Goal: Task Accomplishment & Management: Complete application form

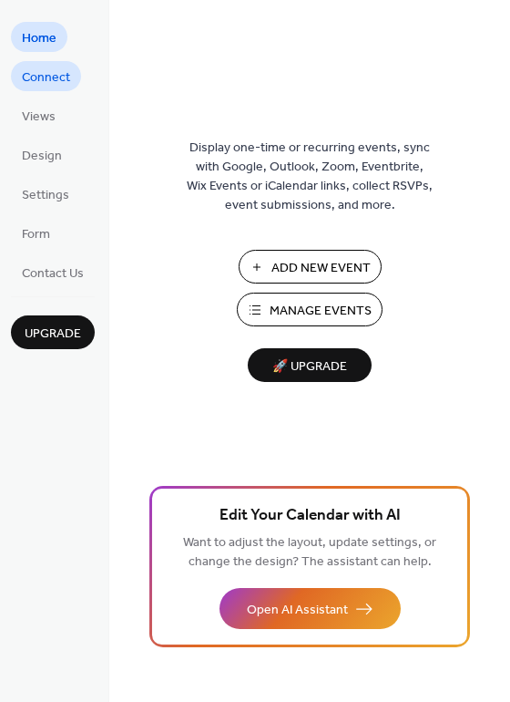
click at [46, 82] on span "Connect" at bounding box center [46, 77] width 48 height 19
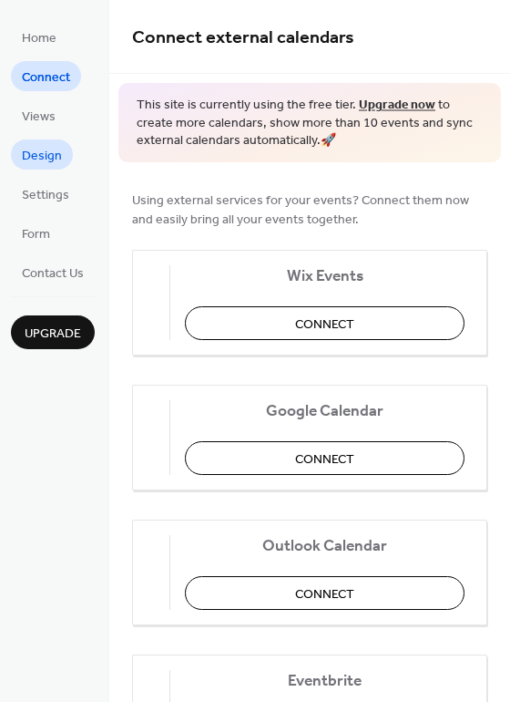
click at [44, 159] on span "Design" at bounding box center [42, 156] width 40 height 19
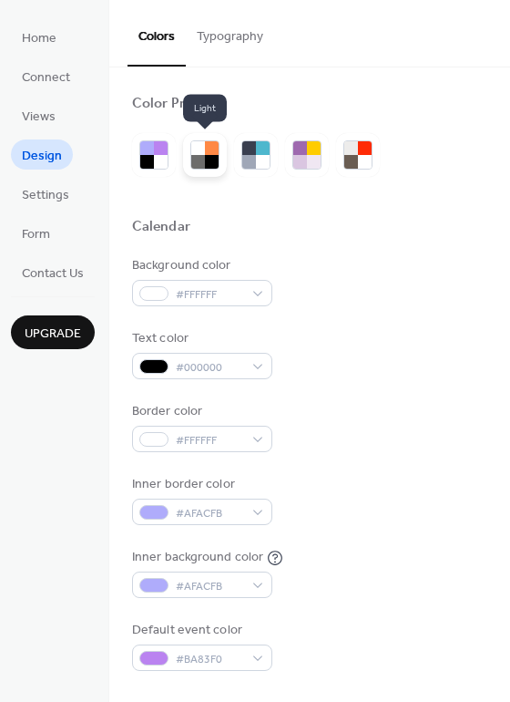
click at [202, 160] on div at bounding box center [198, 162] width 14 height 14
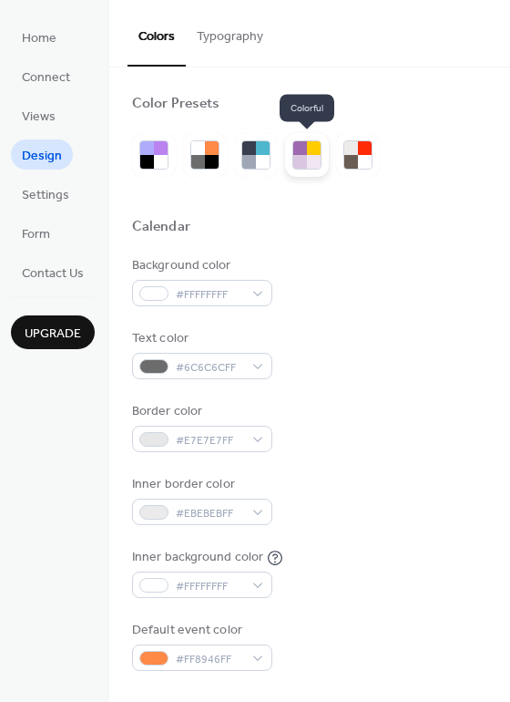
click at [291, 159] on div at bounding box center [307, 155] width 44 height 44
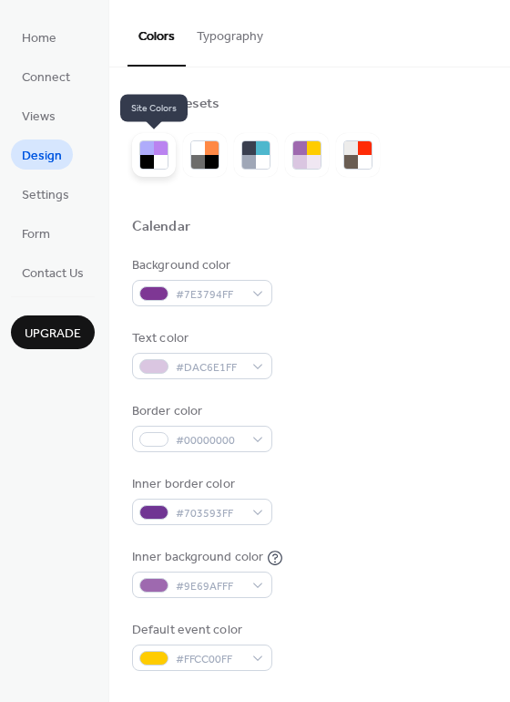
click at [152, 157] on div at bounding box center [147, 162] width 14 height 14
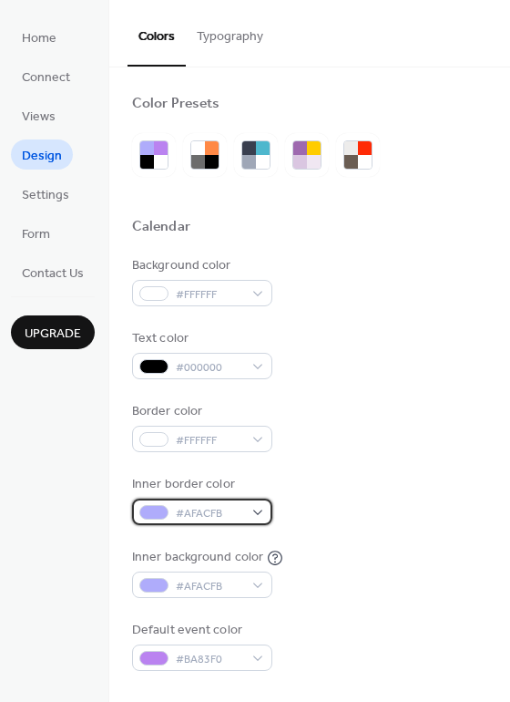
click at [256, 511] on div "#AFACFB" at bounding box center [202, 512] width 140 height 26
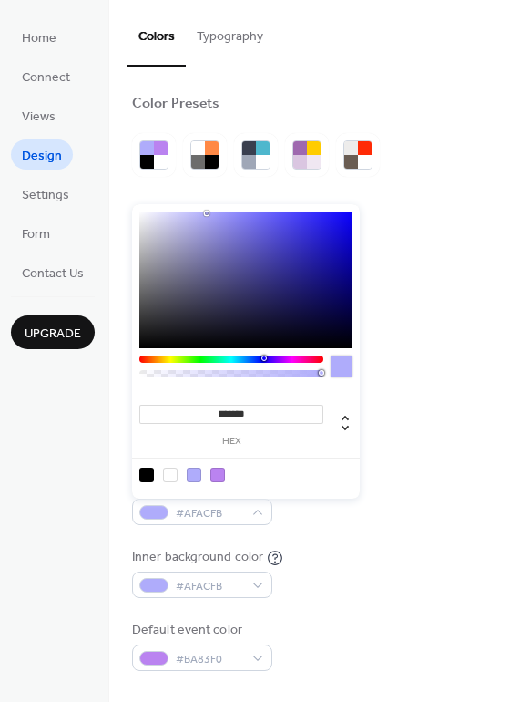
click at [280, 381] on div at bounding box center [231, 370] width 184 height 31
type input "***"
click at [291, 373] on div at bounding box center [231, 373] width 179 height 7
click at [260, 376] on div at bounding box center [231, 373] width 179 height 7
click at [226, 371] on div at bounding box center [231, 373] width 179 height 7
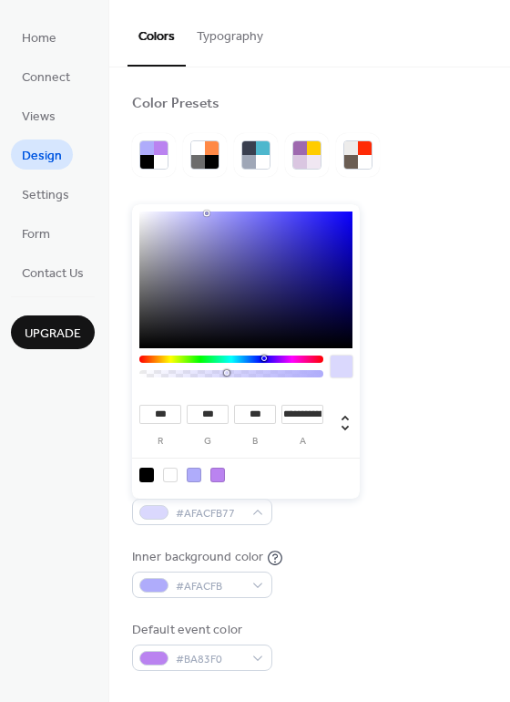
click at [312, 378] on div at bounding box center [231, 370] width 184 height 31
type input "**********"
click at [316, 374] on div at bounding box center [231, 373] width 179 height 7
click at [383, 373] on div "Text color #000000" at bounding box center [309, 354] width 355 height 50
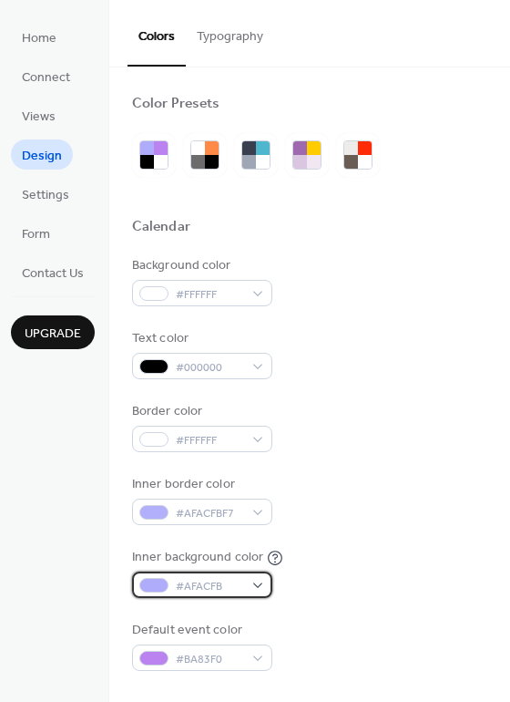
click at [230, 594] on span "#AFACFB" at bounding box center [209, 586] width 67 height 19
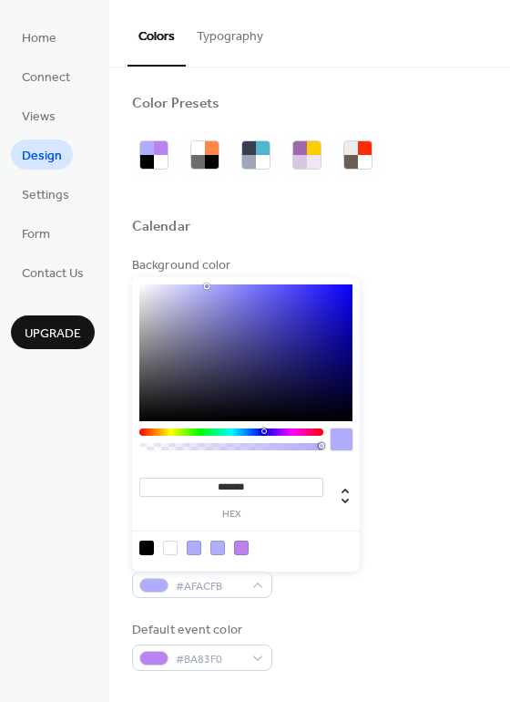
type input "***"
click at [262, 446] on div at bounding box center [231, 446] width 179 height 7
drag, startPoint x: 246, startPoint y: 447, endPoint x: 210, endPoint y: 454, distance: 37.2
click at [210, 454] on div at bounding box center [231, 443] width 184 height 31
click at [196, 447] on div at bounding box center [231, 446] width 179 height 7
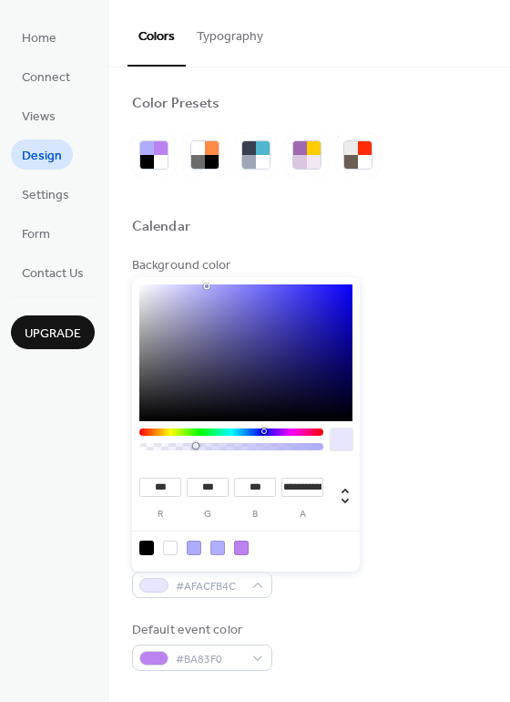
type input "***"
click at [179, 446] on div at bounding box center [231, 446] width 179 height 7
click at [414, 442] on div "Border color #FFFFFF" at bounding box center [309, 427] width 355 height 50
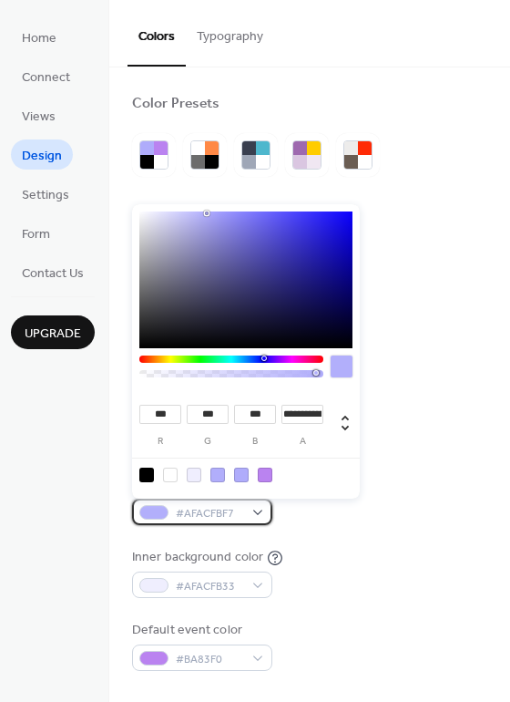
click at [243, 516] on div "#AFACFBF7" at bounding box center [202, 512] width 140 height 26
click at [145, 475] on div at bounding box center [146, 475] width 15 height 15
type input "*"
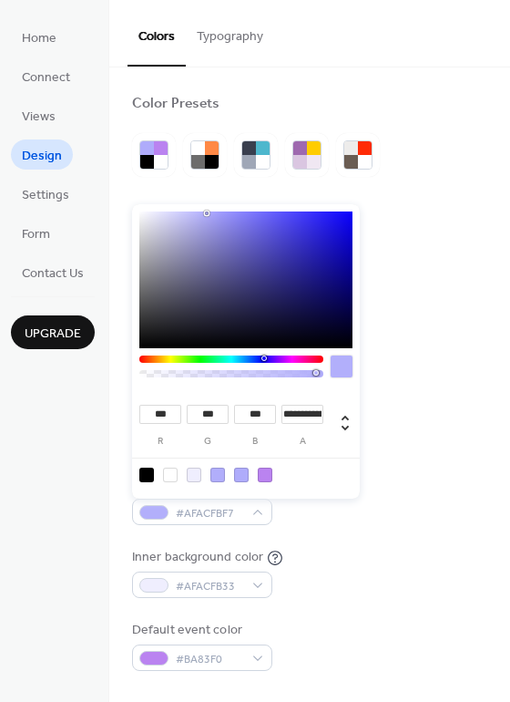
type input "*"
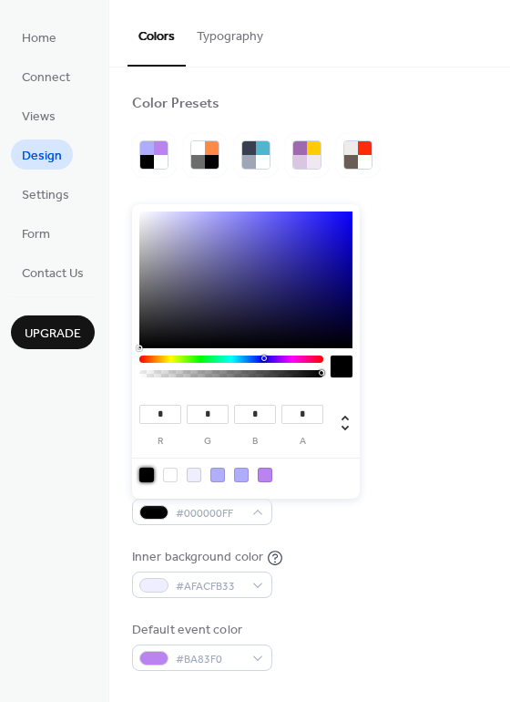
click at [449, 460] on div "Background color #FFFFFF Text color #000000 Border color #FFFFFF Inner border c…" at bounding box center [309, 463] width 355 height 415
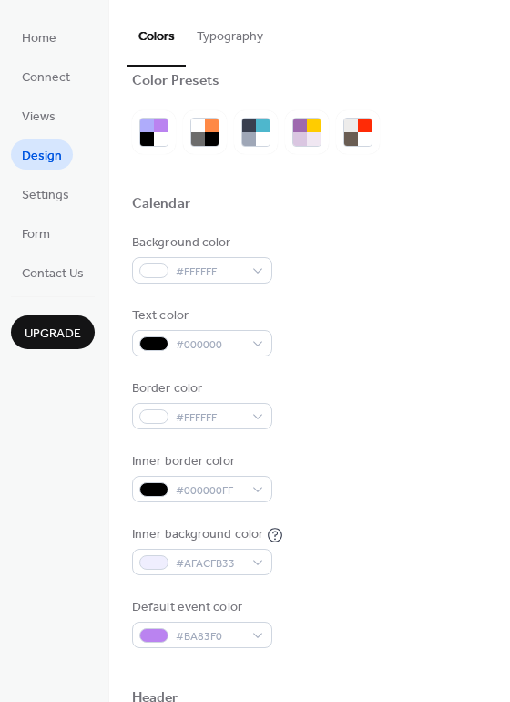
scroll to position [273, 0]
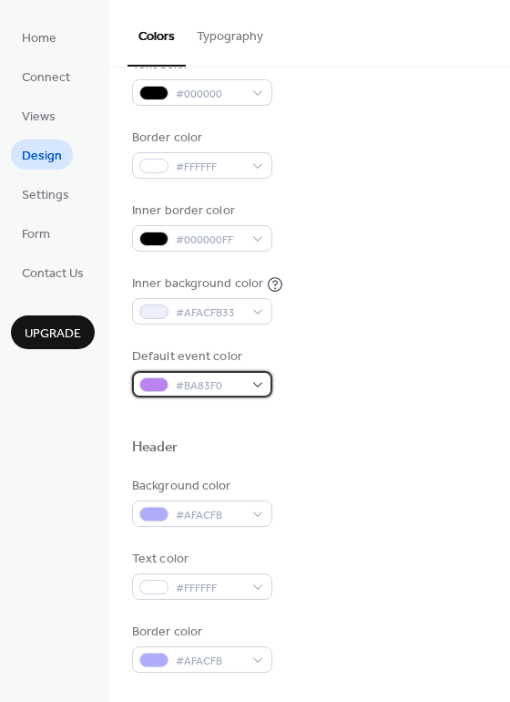
click at [234, 384] on span "#BA83F0" at bounding box center [209, 385] width 67 height 19
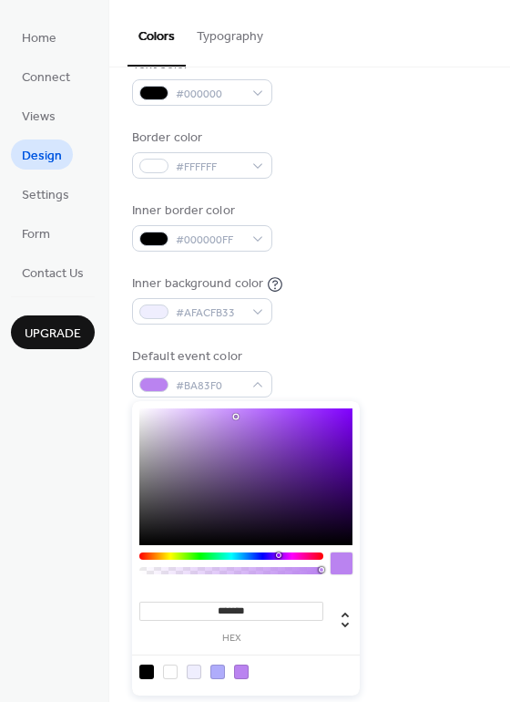
click at [349, 301] on div "Inner background color #AFACFB33" at bounding box center [309, 299] width 355 height 50
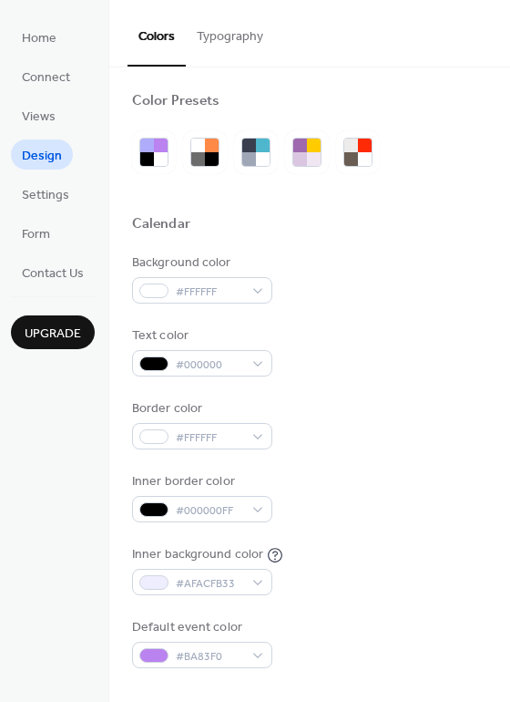
scroll to position [0, 0]
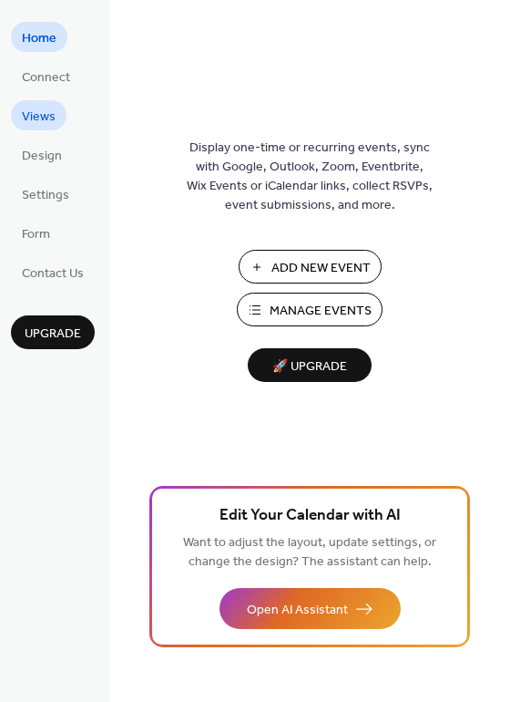
click at [47, 108] on span "Views" at bounding box center [39, 117] width 34 height 19
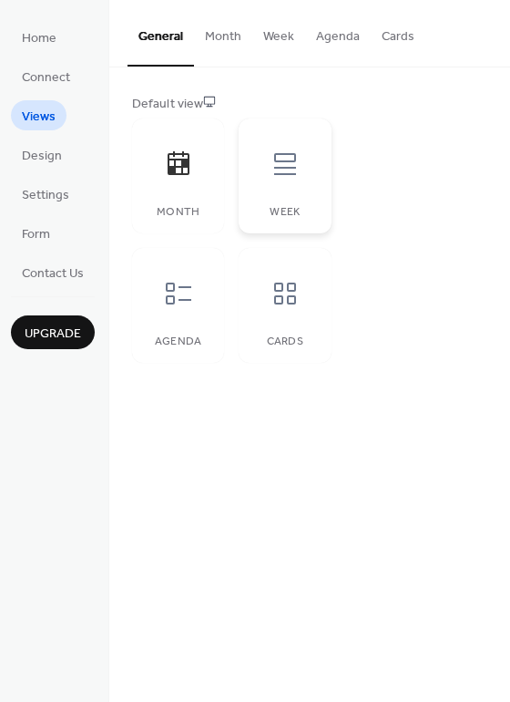
click at [287, 203] on div "Week" at bounding box center [285, 175] width 92 height 115
click at [180, 316] on div at bounding box center [178, 293] width 55 height 55
click at [289, 187] on div at bounding box center [285, 164] width 55 height 55
click at [204, 300] on div at bounding box center [178, 293] width 55 height 55
click at [283, 160] on icon at bounding box center [285, 164] width 22 height 22
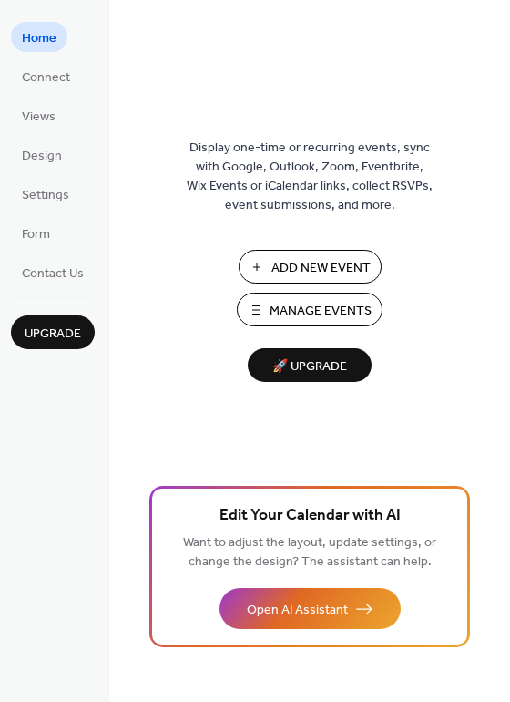
click at [272, 314] on span "Manage Events" at bounding box center [321, 311] width 102 height 19
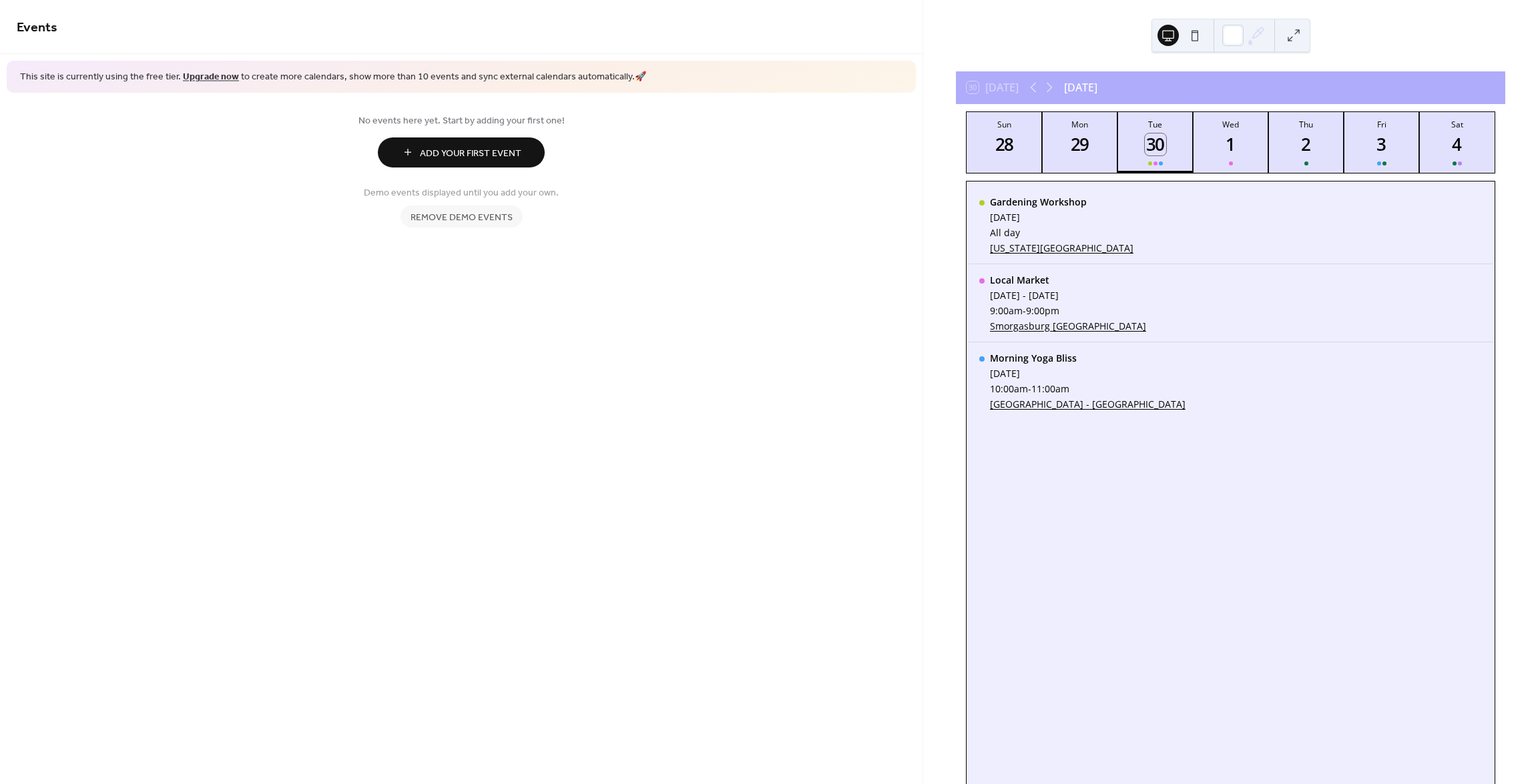
click at [486, 210] on span "Remove demo events" at bounding box center [461, 217] width 102 height 14
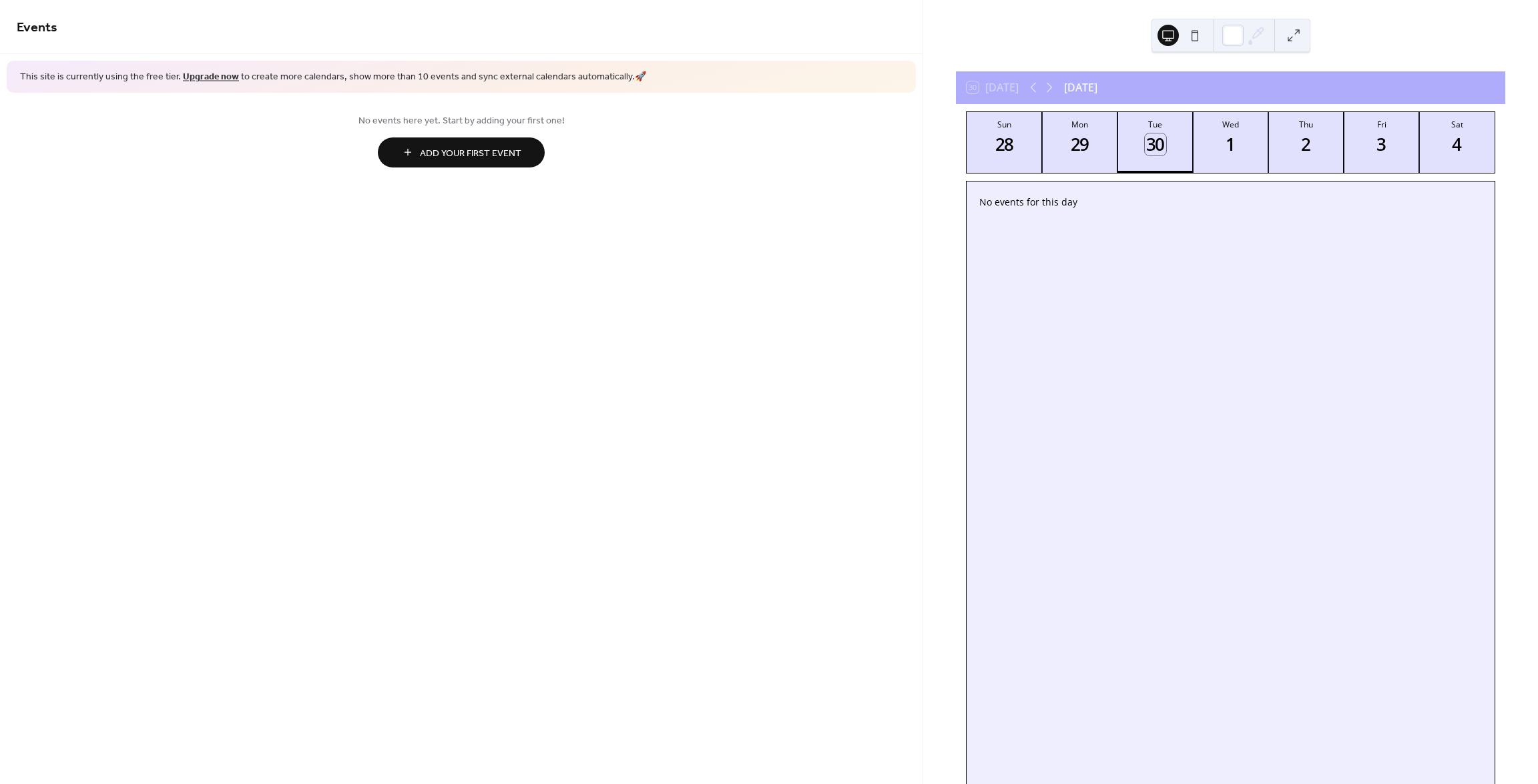
click at [473, 162] on button "Add Your First Event" at bounding box center [461, 152] width 167 height 30
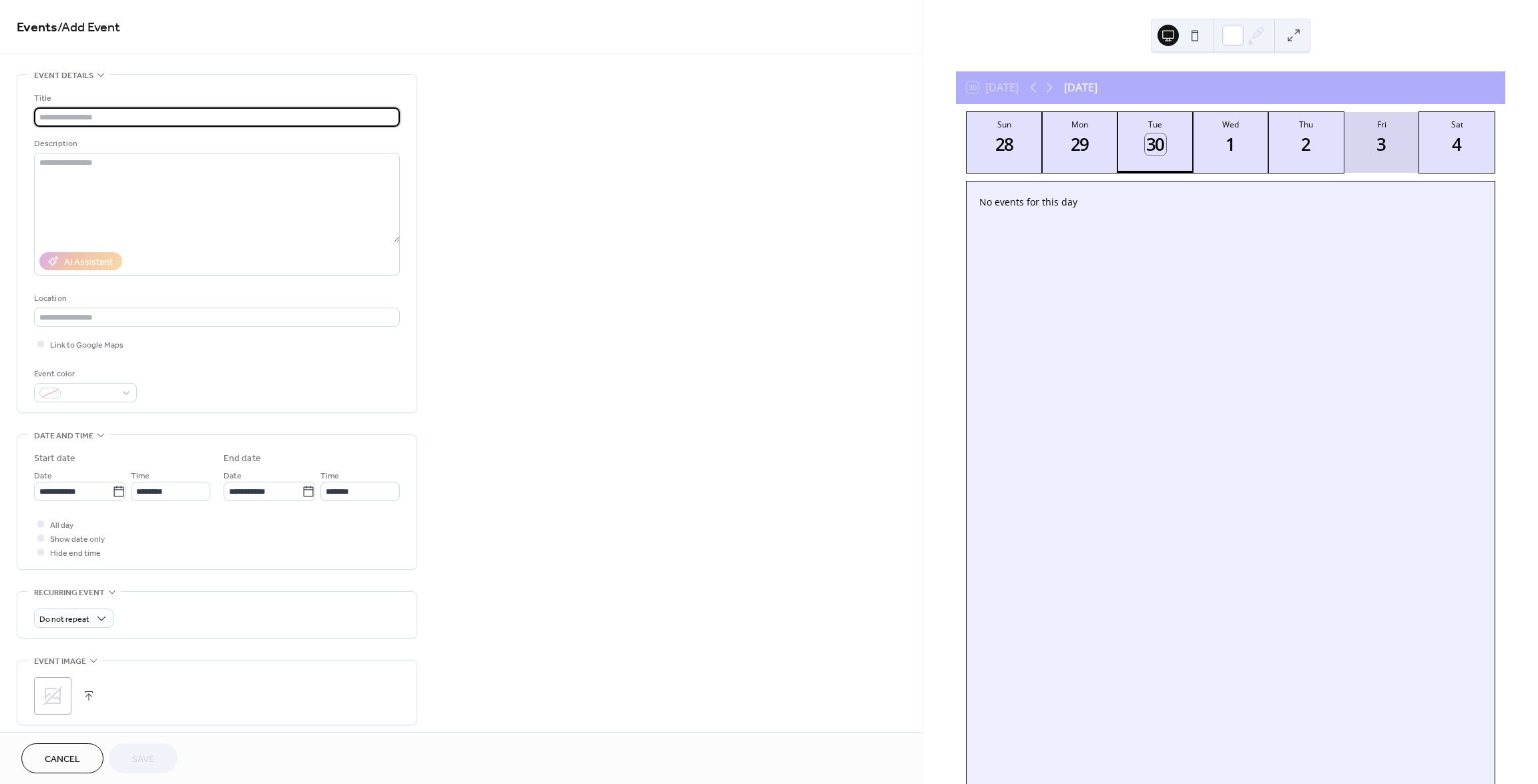
click at [1344, 138] on button "Fri 3" at bounding box center [1381, 142] width 75 height 61
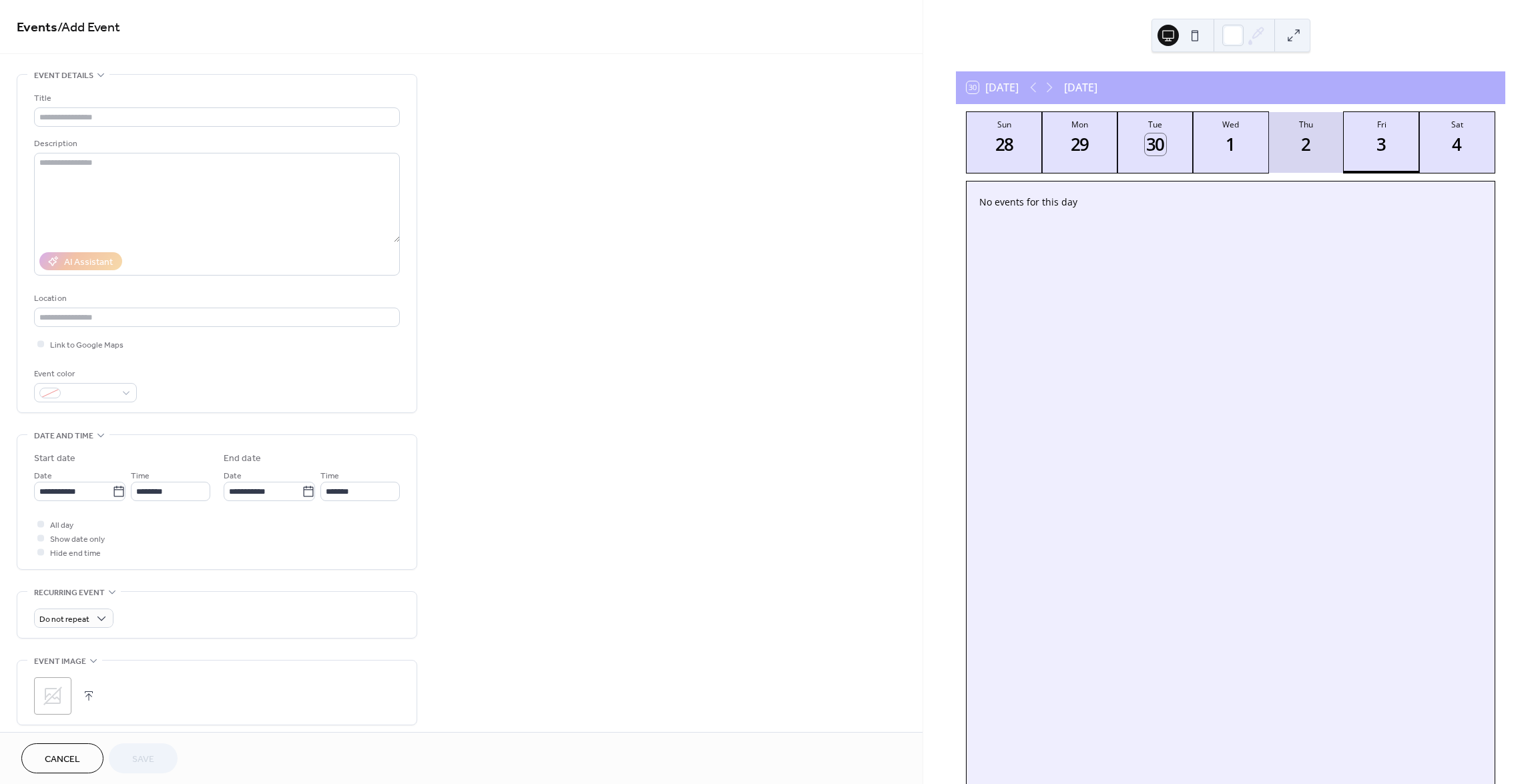
click at [1322, 142] on button "Thu 2" at bounding box center [1306, 142] width 75 height 61
click at [106, 117] on input "text" at bounding box center [216, 117] width 365 height 19
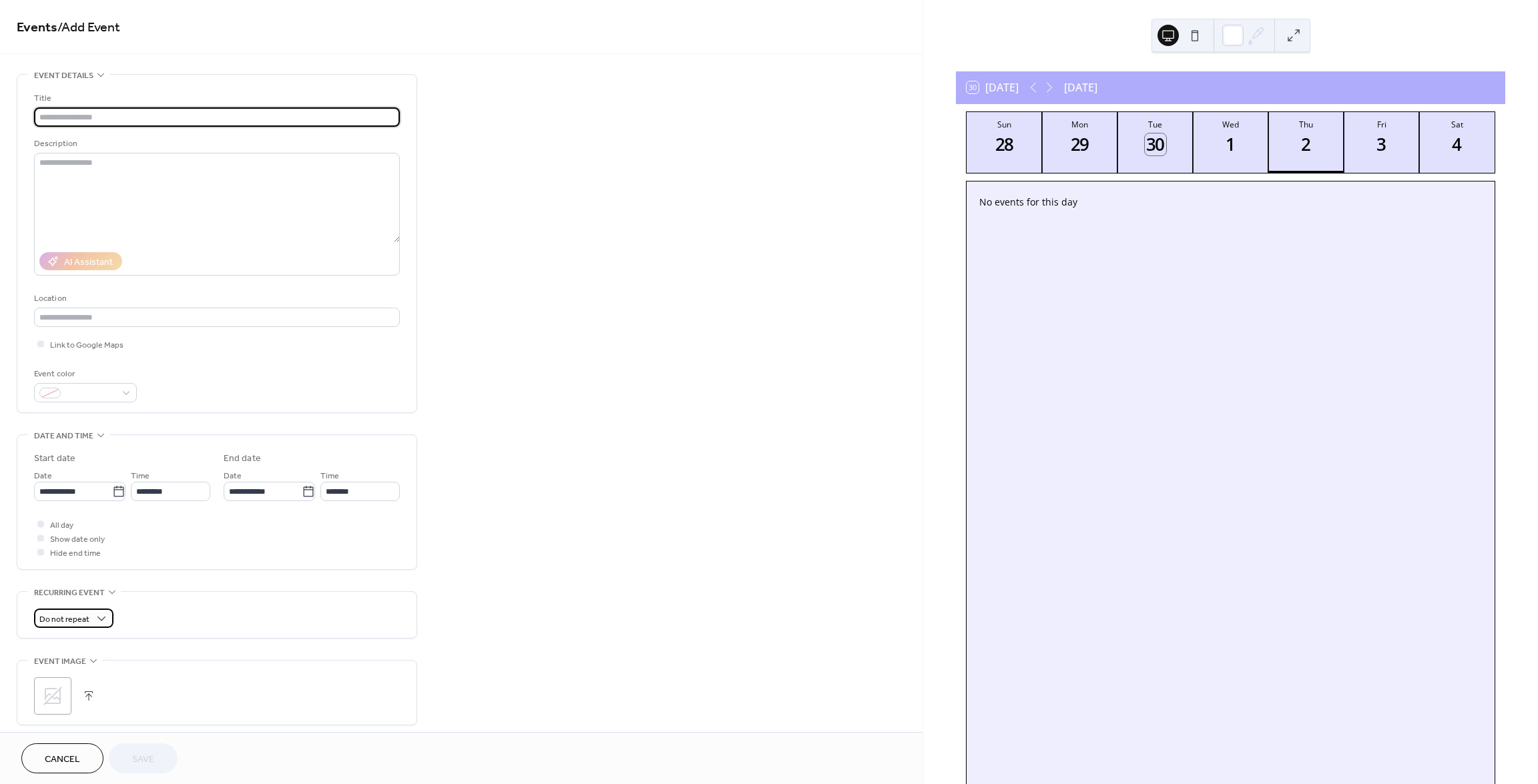
click at [70, 620] on span "Do not repeat" at bounding box center [64, 619] width 50 height 15
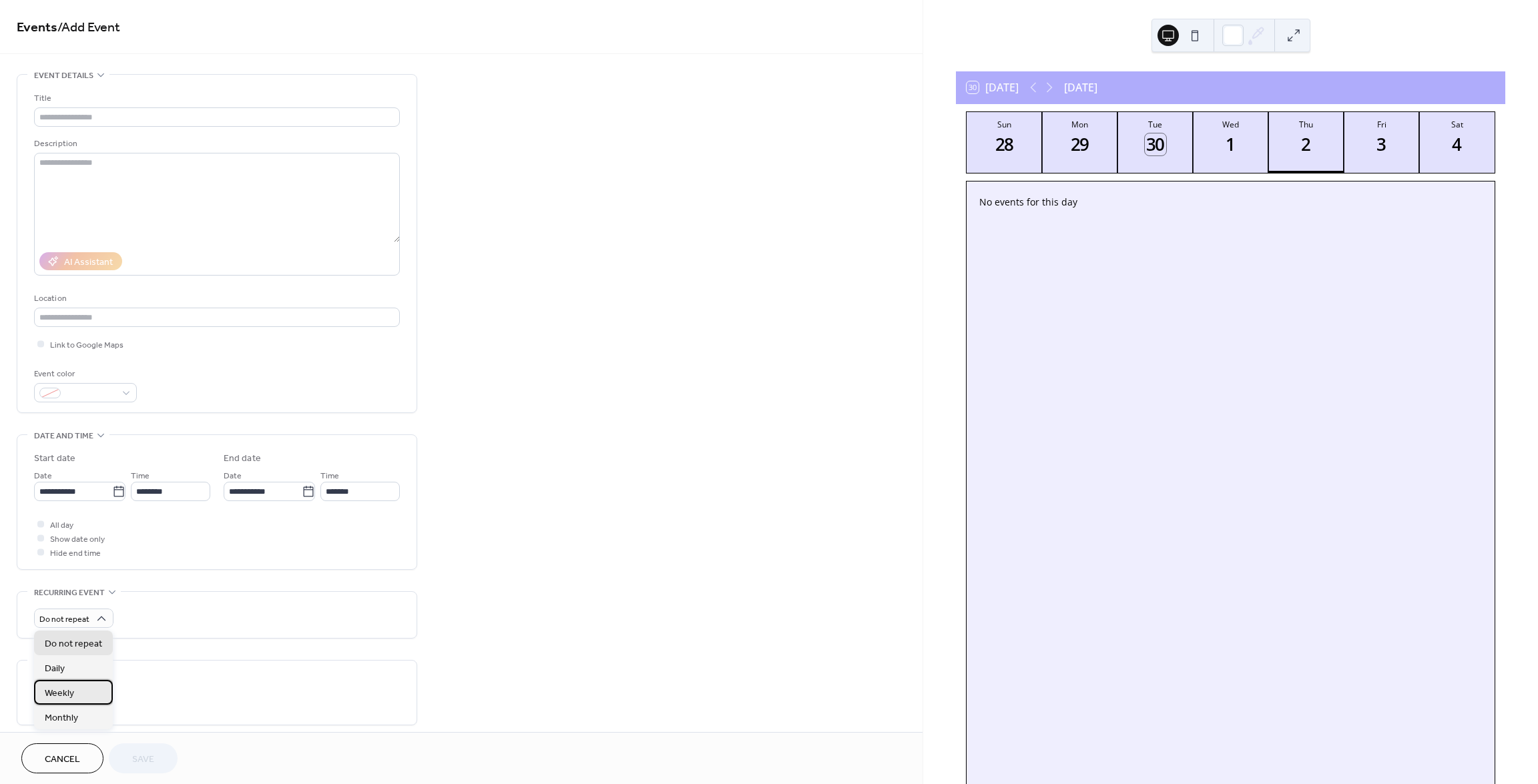
click at [68, 684] on div "Weekly" at bounding box center [73, 692] width 79 height 25
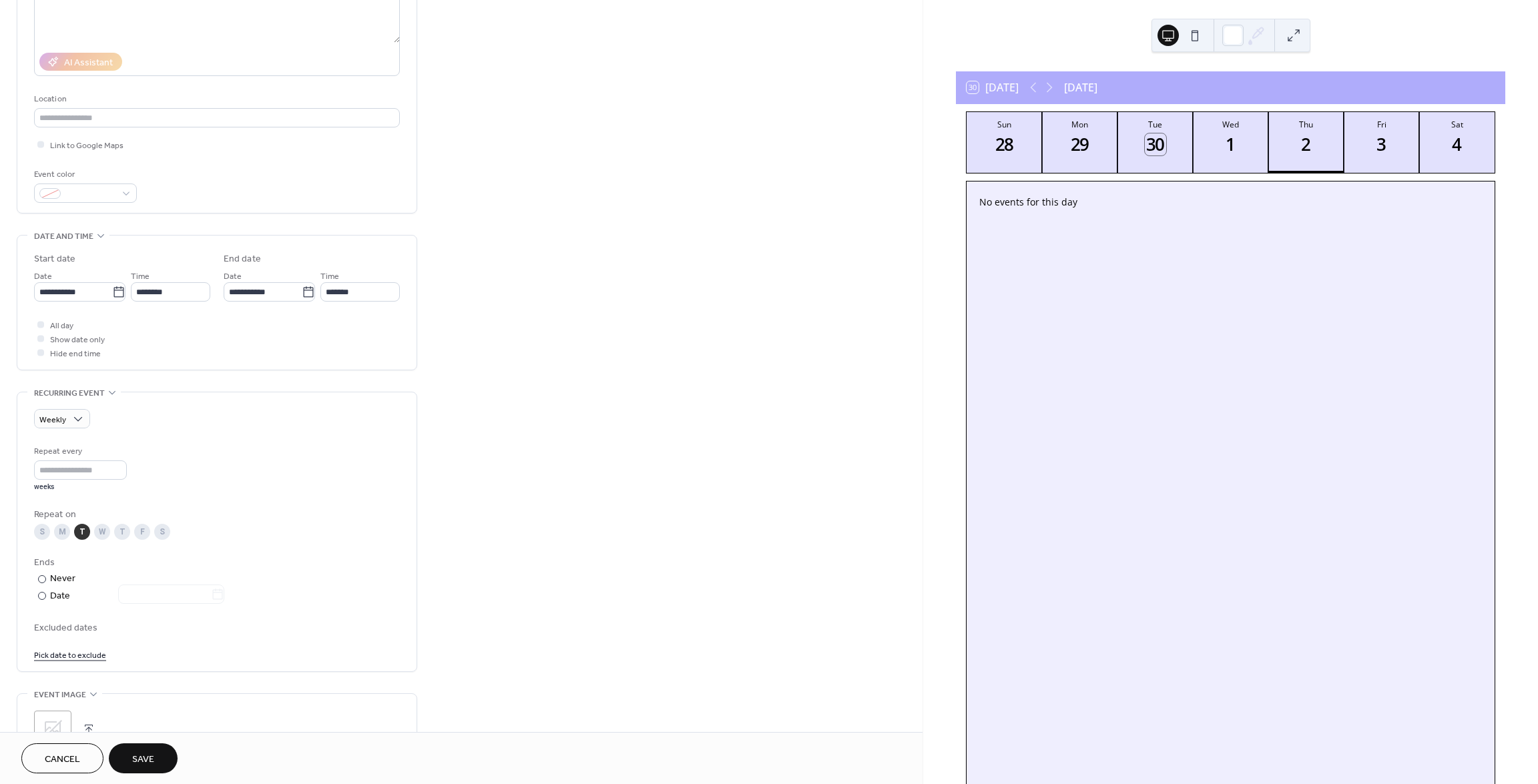
scroll to position [200, 0]
click at [127, 526] on div "T" at bounding box center [122, 531] width 16 height 16
click at [83, 528] on div "T" at bounding box center [82, 531] width 16 height 16
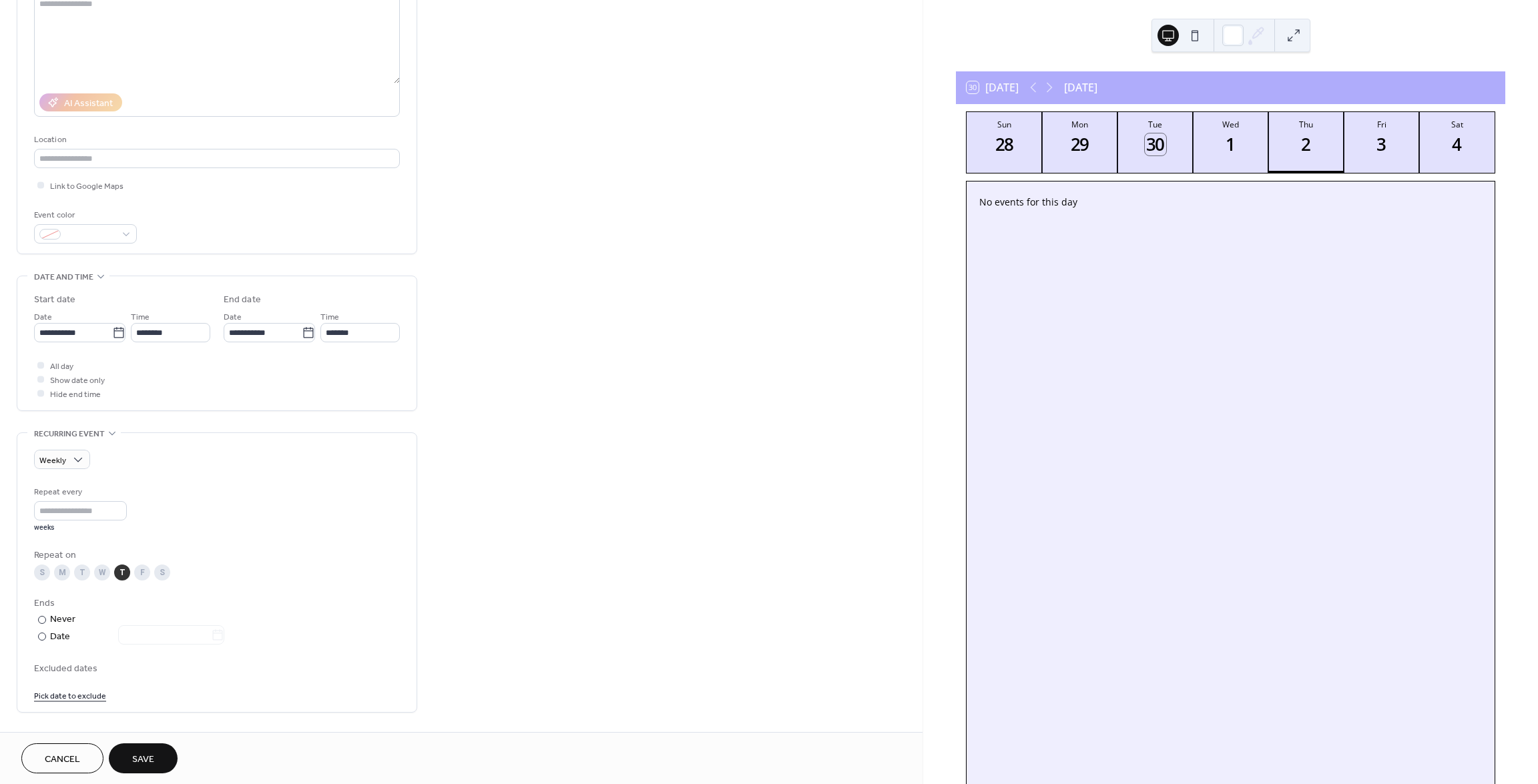
scroll to position [0, 0]
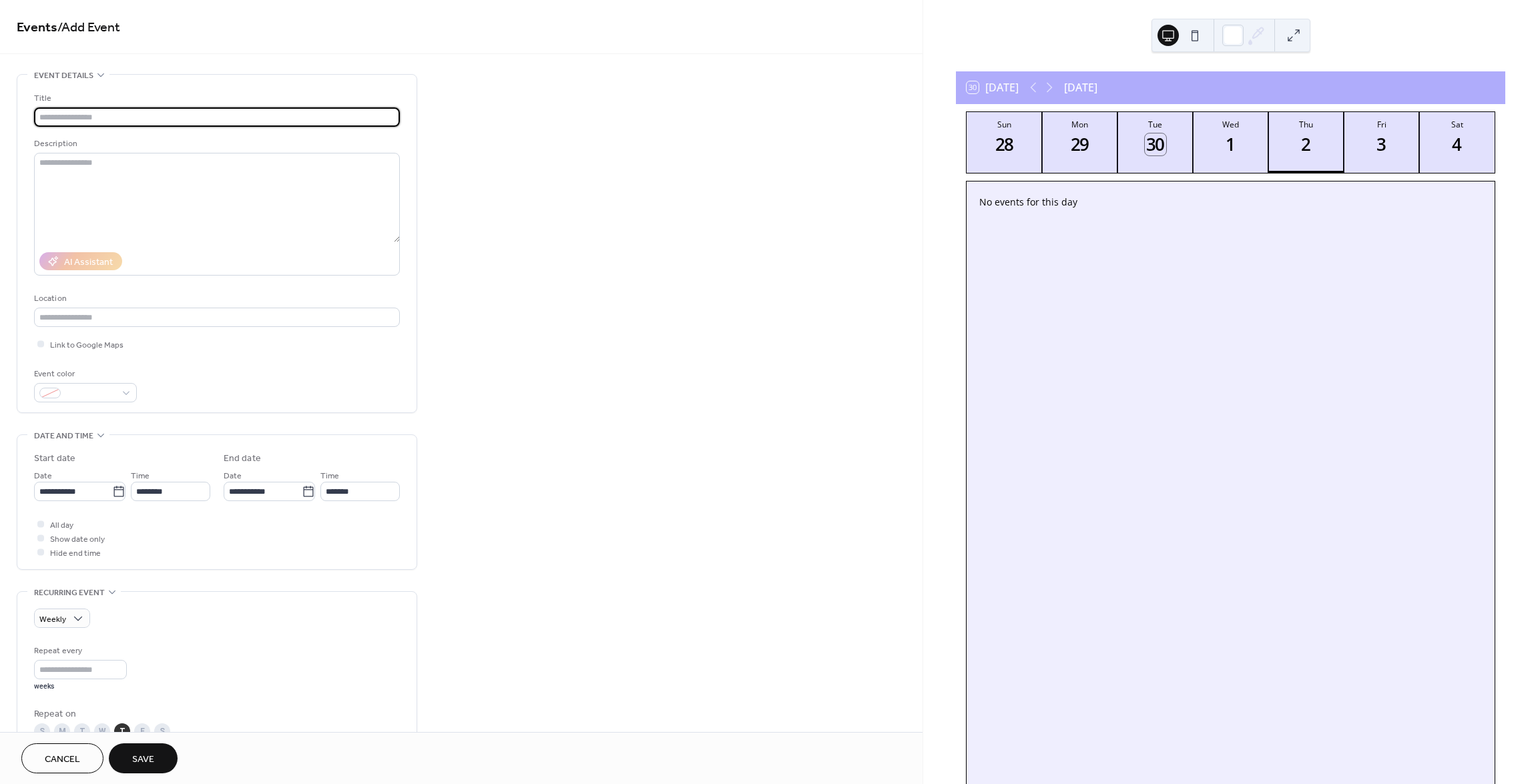
click at [177, 112] on input "text" at bounding box center [216, 117] width 365 height 19
type input "**********"
click at [133, 159] on textarea at bounding box center [216, 198] width 365 height 89
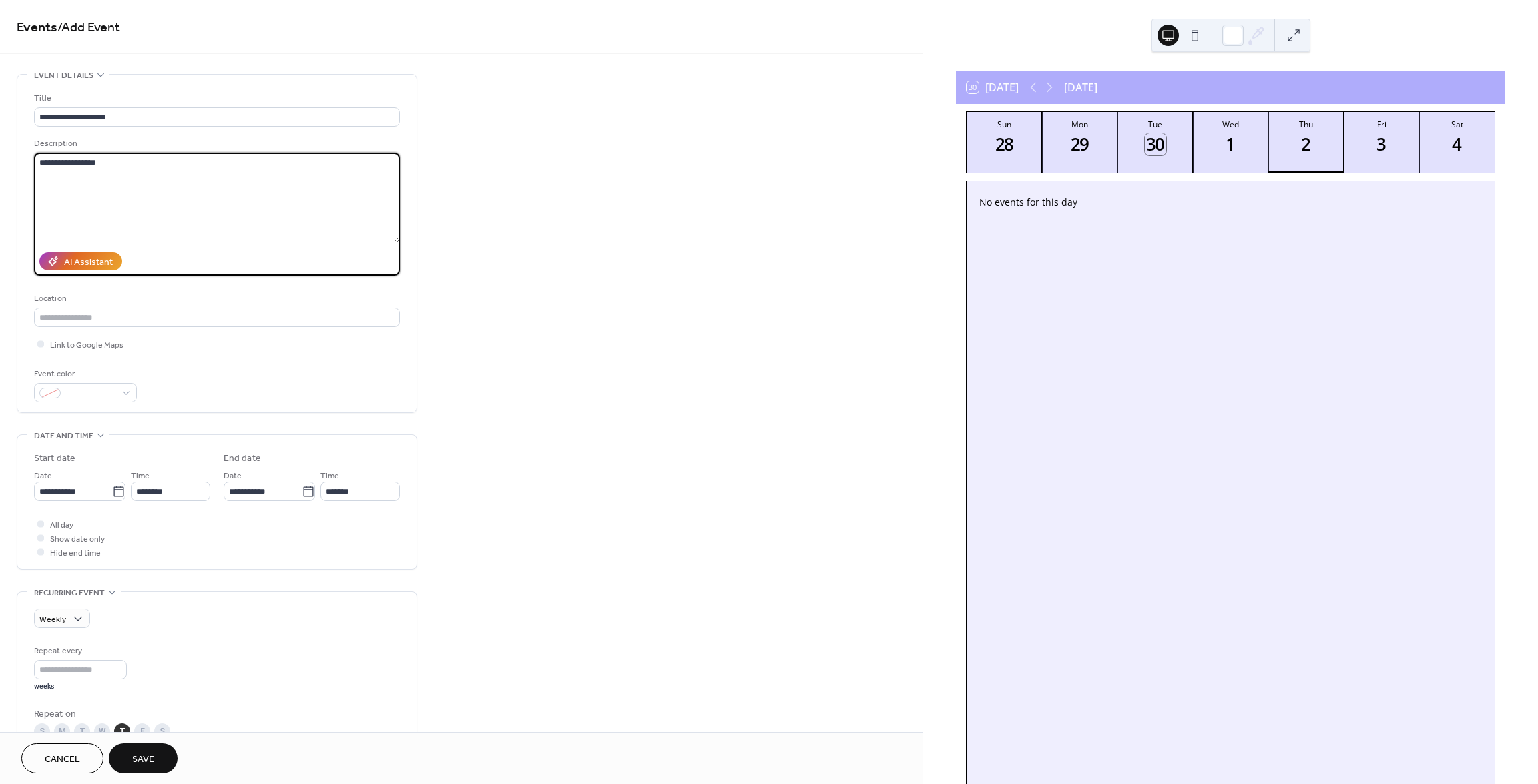
type textarea "**********"
